Goal: Transaction & Acquisition: Purchase product/service

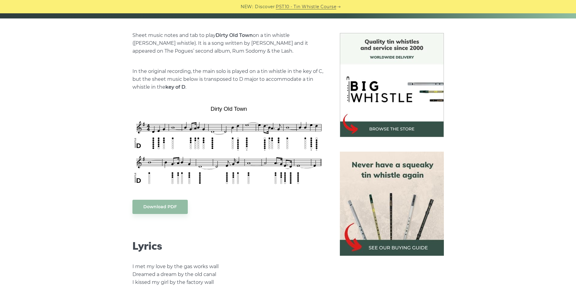
scroll to position [151, 0]
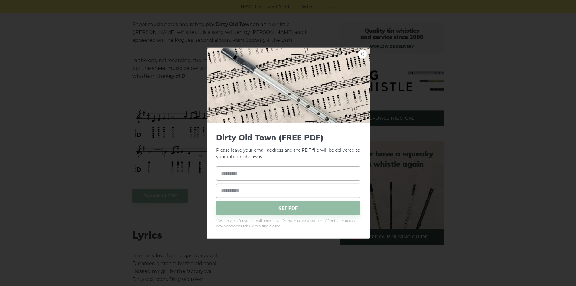
click at [38, 165] on div "× Dirty Old Town (FREE PDF) Please leave your email address and the PDF file wi…" at bounding box center [288, 143] width 576 height 286
click at [362, 53] on link "×" at bounding box center [362, 53] width 9 height 9
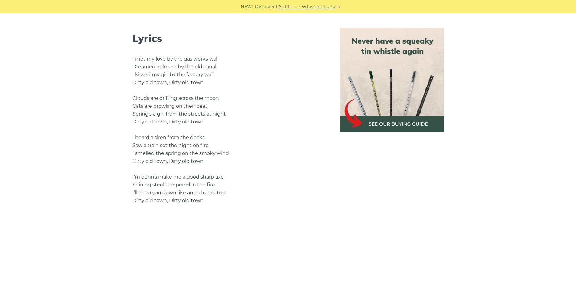
scroll to position [363, 0]
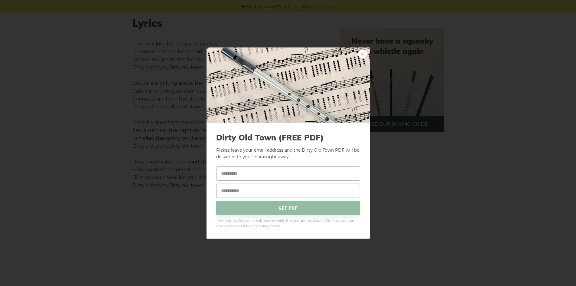
click at [363, 52] on link "×" at bounding box center [362, 53] width 9 height 9
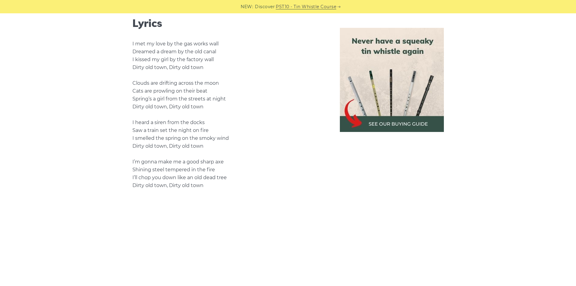
click at [381, 121] on img at bounding box center [392, 80] width 104 height 104
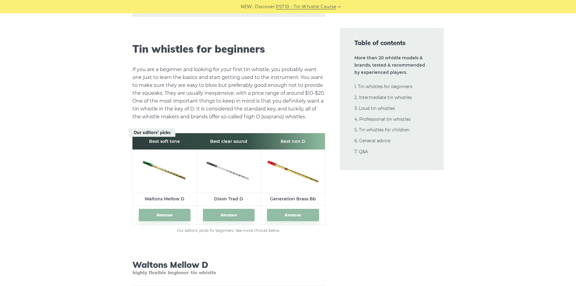
scroll to position [816, 0]
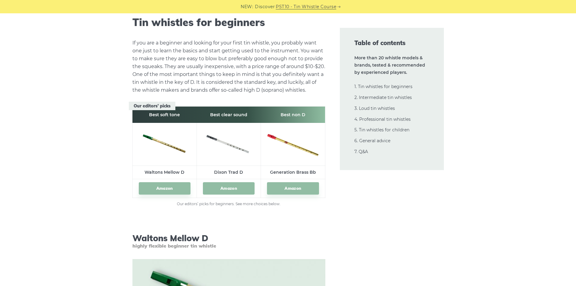
click at [233, 186] on link "Amazon" at bounding box center [229, 188] width 52 height 12
